Goal: Transaction & Acquisition: Purchase product/service

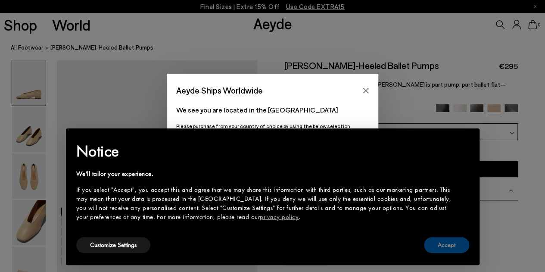
click at [435, 242] on button "Accept" at bounding box center [446, 245] width 45 height 16
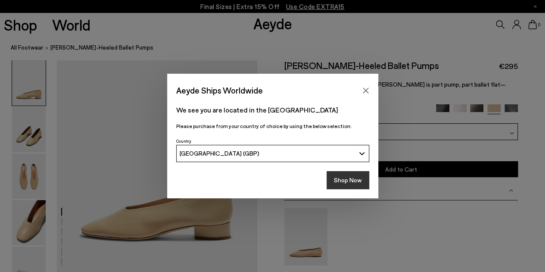
click at [352, 175] on button "Shop Now" at bounding box center [348, 180] width 43 height 18
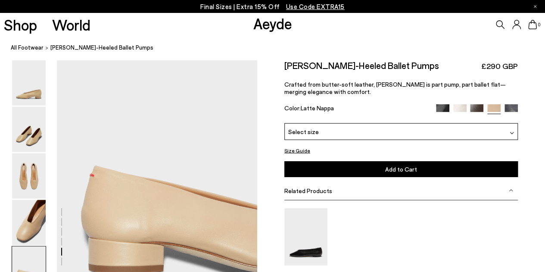
scroll to position [991, 0]
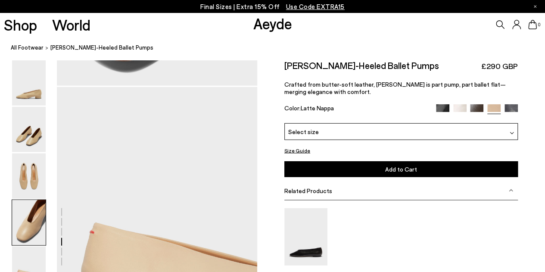
click at [515, 130] on div "Select size" at bounding box center [401, 131] width 234 height 17
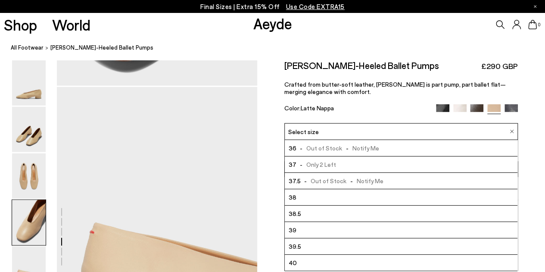
click at [385, 200] on li "38" at bounding box center [401, 197] width 233 height 16
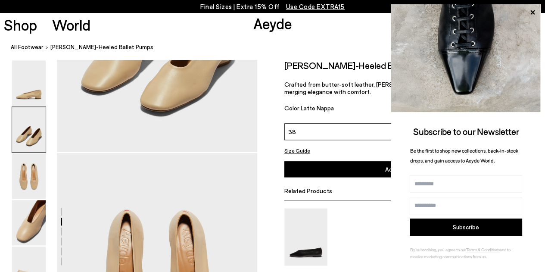
scroll to position [304, 0]
